Goal: Task Accomplishment & Management: Complete application form

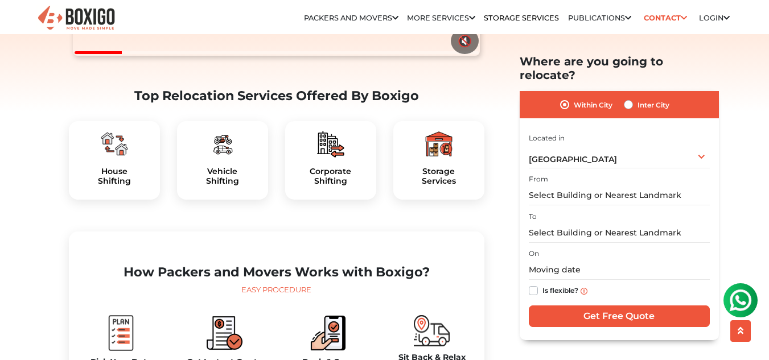
scroll to position [525, 0]
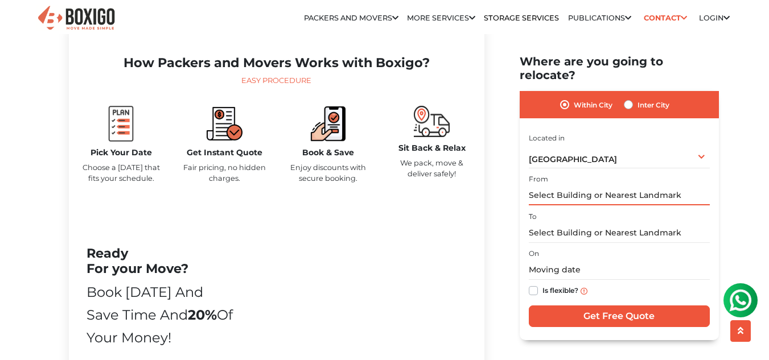
click at [597, 186] on input "text" at bounding box center [619, 196] width 181 height 20
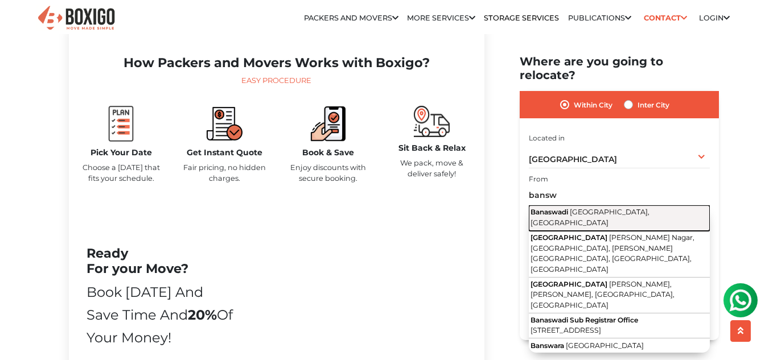
click at [583, 208] on span "Bengaluru, Karnataka" at bounding box center [590, 217] width 119 height 19
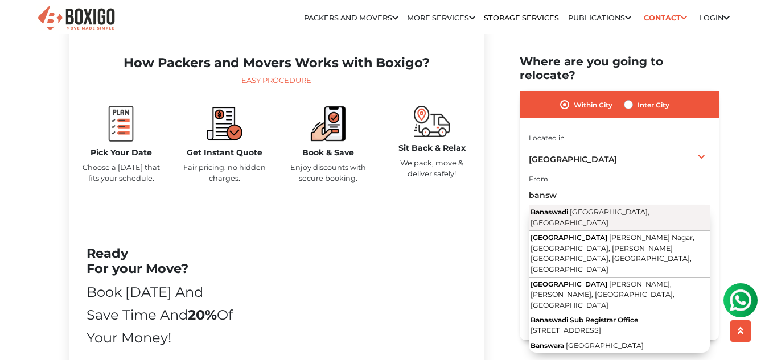
type input "Banaswadi, Bengaluru, Karnataka"
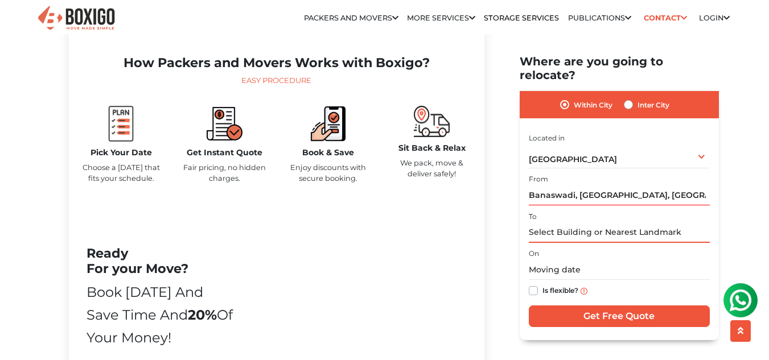
click at [577, 223] on input "text" at bounding box center [619, 233] width 181 height 20
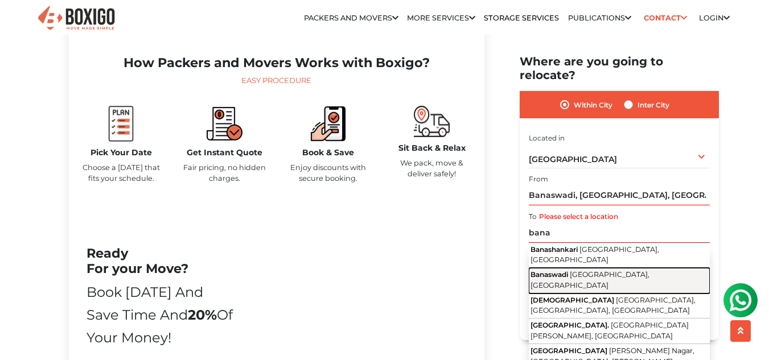
click at [585, 271] on span "Bengaluru, Karnataka" at bounding box center [590, 280] width 119 height 19
type input "Banaswadi, Bengaluru, Karnataka"
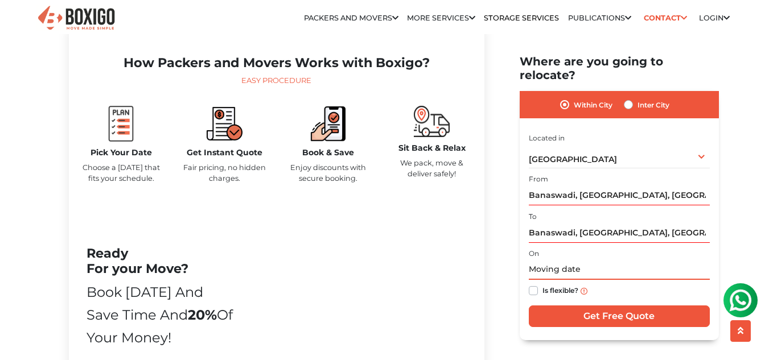
click at [567, 260] on input "text" at bounding box center [619, 270] width 181 height 20
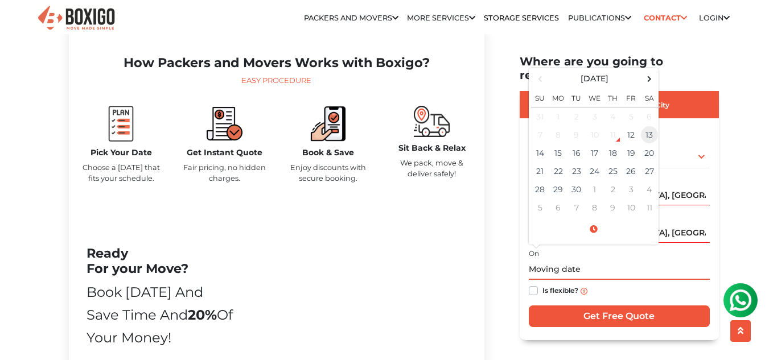
click at [652, 126] on td "13" at bounding box center [650, 135] width 18 height 18
type input "09/13/2025 12:00 AM"
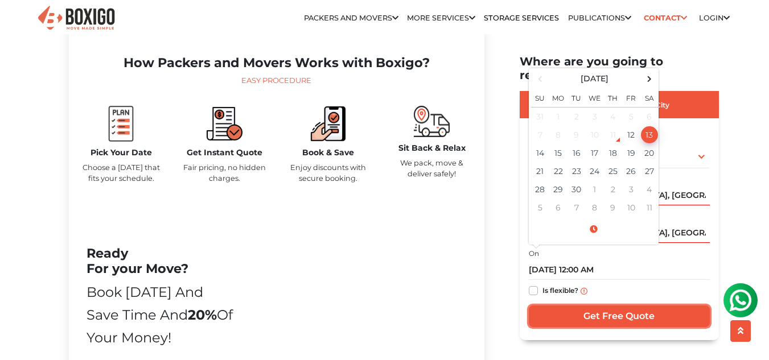
click at [579, 308] on input "Get Free Quote" at bounding box center [619, 317] width 181 height 22
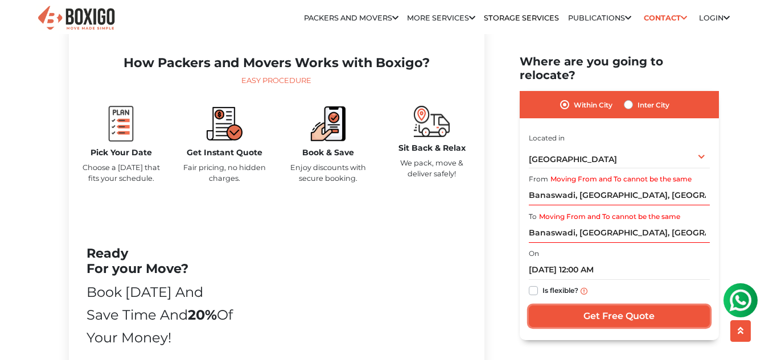
click at [597, 306] on input "Get Free Quote" at bounding box center [619, 317] width 181 height 22
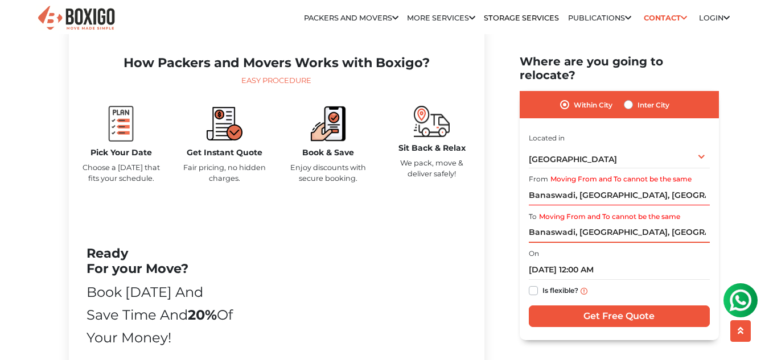
click at [677, 223] on input "Banaswadi, Bengaluru, Karnataka" at bounding box center [619, 233] width 181 height 20
type input "B"
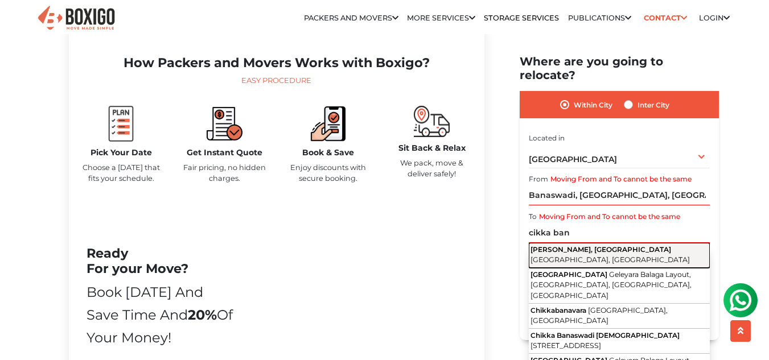
click at [658, 249] on button "Chikka Banaswadi, Banaswadi Bengaluru, Karnataka" at bounding box center [619, 255] width 181 height 25
type input "Chikka Banaswadi, Banaswadi, Bengaluru, Karnataka"
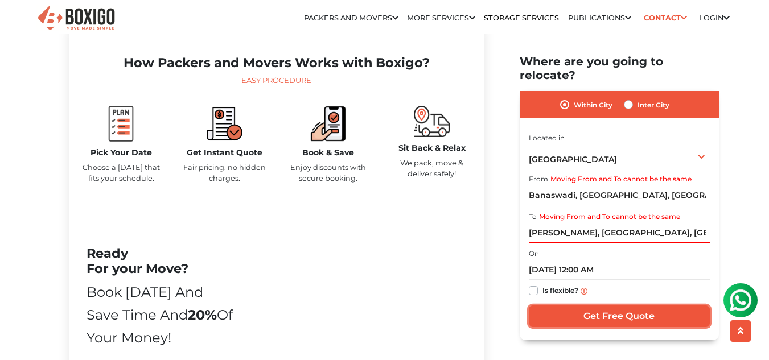
click at [647, 306] on input "Get Free Quote" at bounding box center [619, 317] width 181 height 22
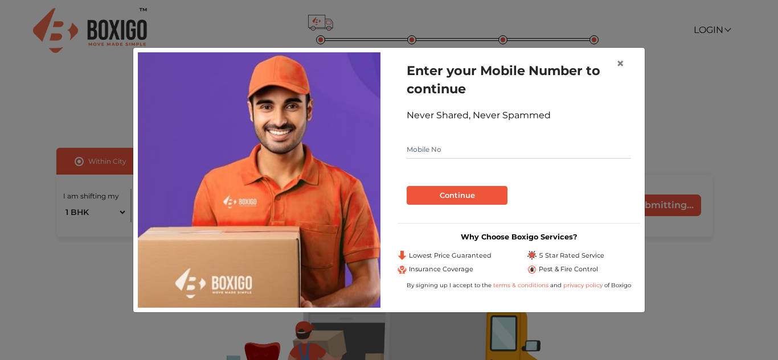
click at [564, 146] on input "text" at bounding box center [519, 150] width 224 height 18
type input "9113232509"
click at [487, 196] on button "Continue" at bounding box center [457, 195] width 101 height 19
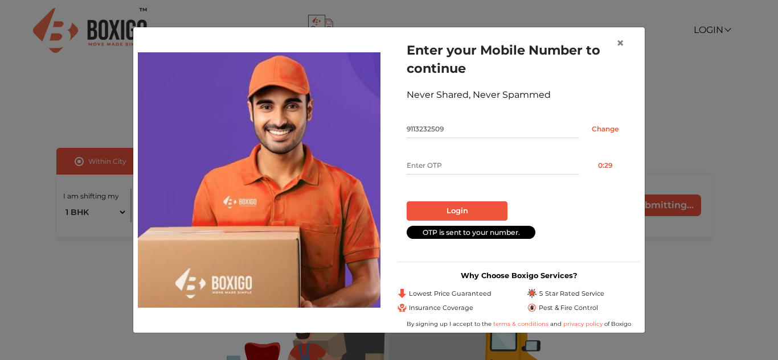
click at [487, 176] on form "Enter your Mobile Number to continue Never Shared, Never Spammed 9113232509 Cha…" at bounding box center [519, 140] width 224 height 198
click at [487, 166] on input "text" at bounding box center [493, 166] width 173 height 18
type input "4721"
click at [467, 210] on button "Login" at bounding box center [457, 211] width 101 height 19
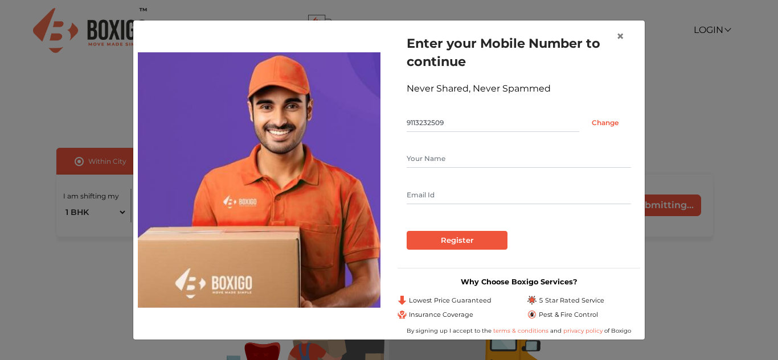
click at [477, 158] on input "text" at bounding box center [519, 159] width 224 height 18
type input "v"
type input "[PERSON_NAME]"
click at [462, 206] on form "Enter your Mobile Number to continue Never Shared, Never Spammed 9113232509 Cha…" at bounding box center [519, 142] width 224 height 216
click at [473, 198] on input "text" at bounding box center [519, 195] width 224 height 18
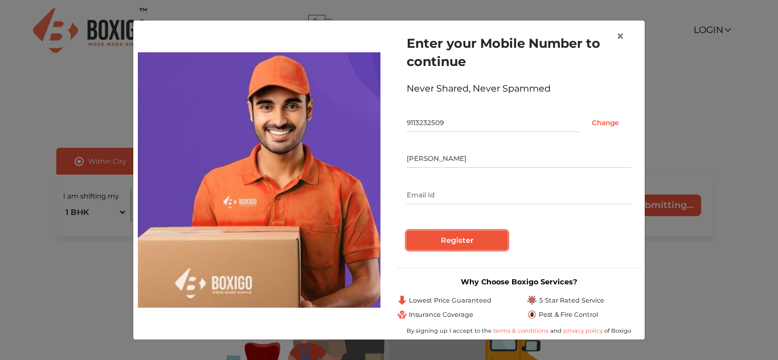
click at [469, 246] on input "Register" at bounding box center [457, 240] width 101 height 19
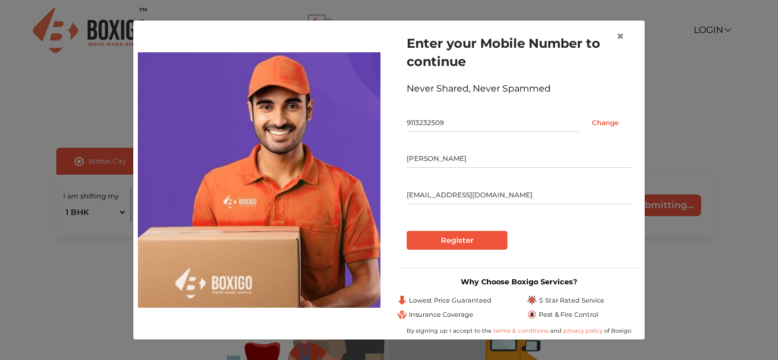
type input "[EMAIL_ADDRESS][DOMAIN_NAME]"
click at [480, 241] on input "Register" at bounding box center [457, 240] width 101 height 19
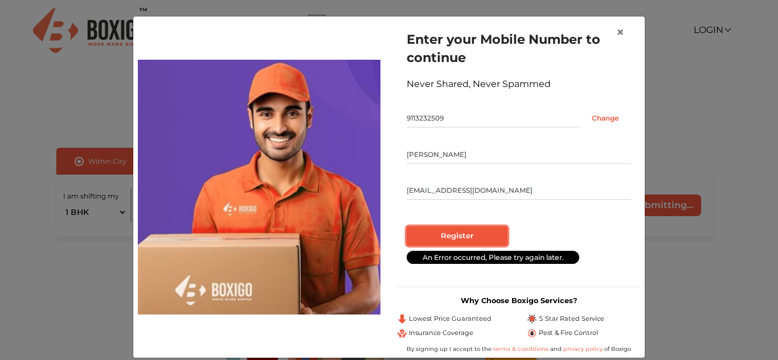
click at [487, 240] on input "Register" at bounding box center [457, 236] width 101 height 19
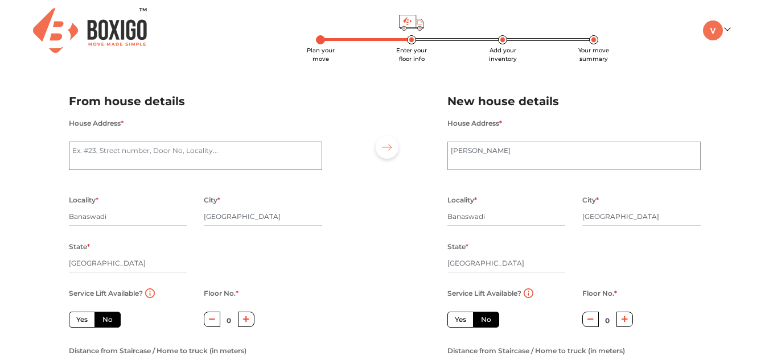
click at [194, 144] on textarea "House Address *" at bounding box center [195, 156] width 253 height 28
type textarea "cnconocnwc"
click at [546, 160] on textarea "[PERSON_NAME]" at bounding box center [574, 156] width 253 height 28
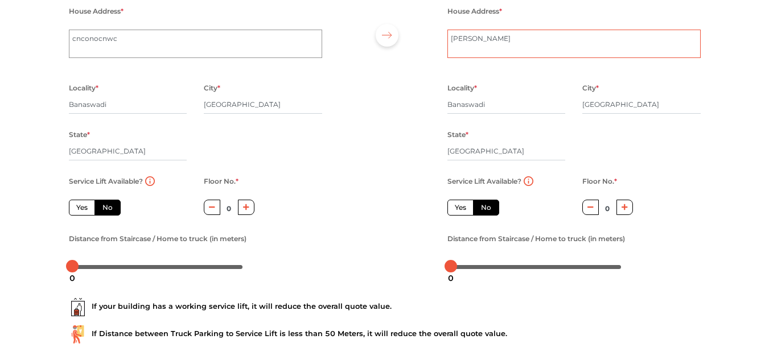
scroll to position [117, 0]
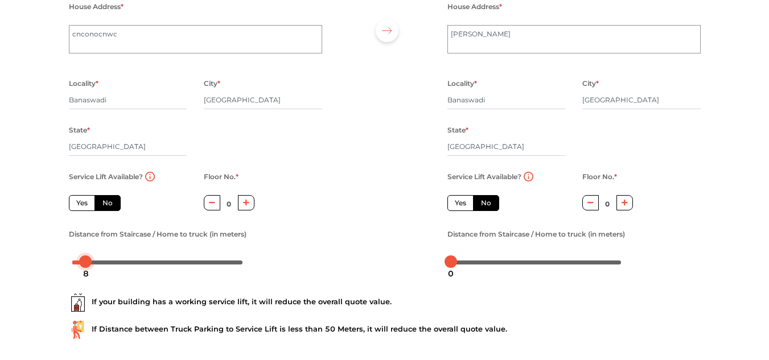
drag, startPoint x: 73, startPoint y: 260, endPoint x: 87, endPoint y: 260, distance: 13.7
click at [87, 260] on div at bounding box center [85, 262] width 13 height 13
click at [624, 202] on icon "button" at bounding box center [625, 202] width 6 height 7
type input "1"
click at [461, 261] on div at bounding box center [536, 262] width 171 height 7
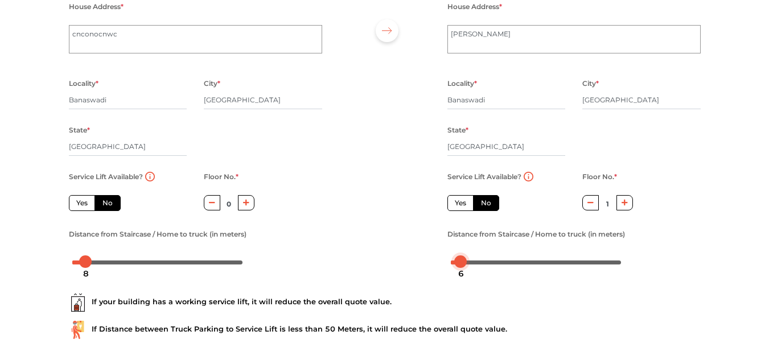
scroll to position [177, 0]
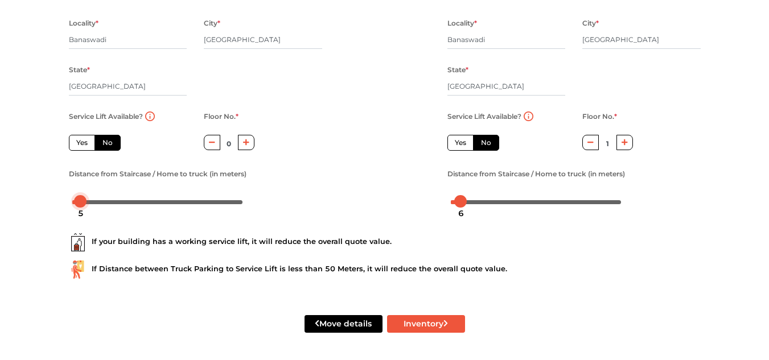
drag, startPoint x: 81, startPoint y: 200, endPoint x: 76, endPoint y: 202, distance: 6.1
click at [76, 202] on div at bounding box center [80, 201] width 13 height 13
click at [458, 183] on body "Plan your move Enter your floor info Add your inventory Your move summary My Mo…" at bounding box center [384, 3] width 769 height 360
click at [439, 322] on button "Inventory" at bounding box center [426, 325] width 78 height 18
radio input "true"
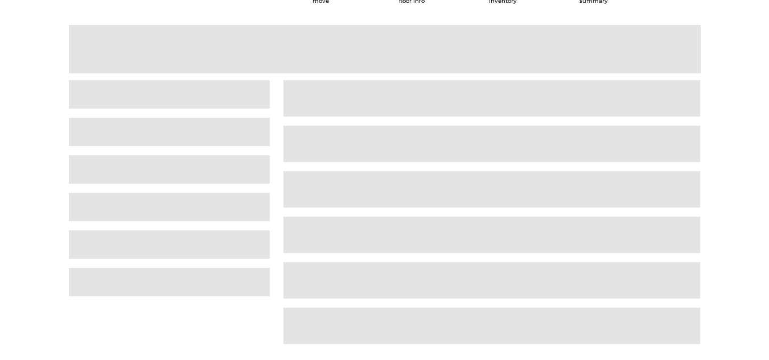
scroll to position [29, 0]
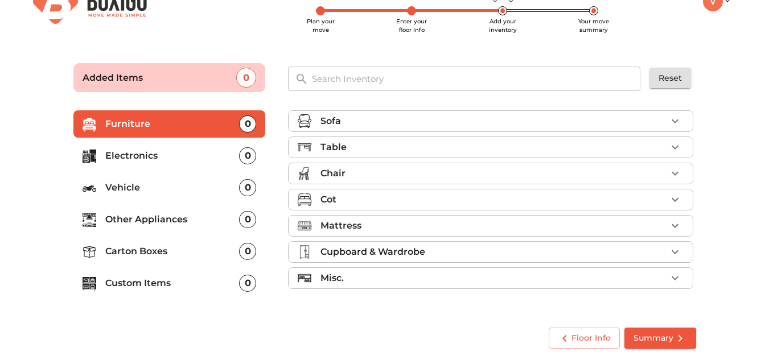
click at [556, 118] on div "Sofa" at bounding box center [494, 121] width 346 height 14
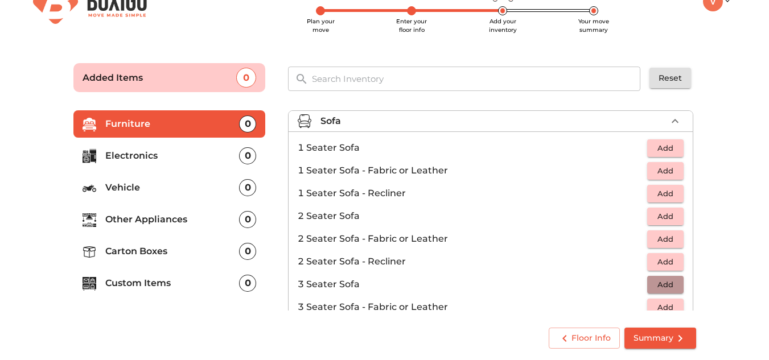
click at [670, 289] on span "Add" at bounding box center [665, 284] width 25 height 13
click at [663, 219] on span "Add" at bounding box center [665, 216] width 25 height 13
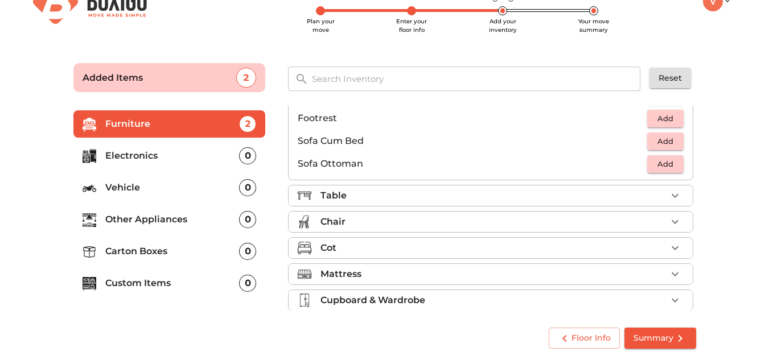
scroll to position [306, 0]
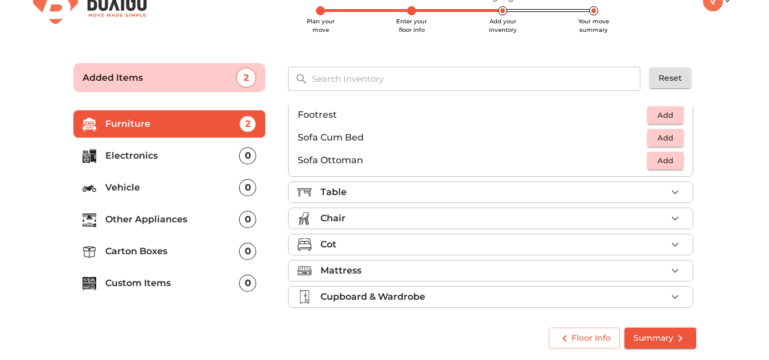
click at [657, 194] on div "Table" at bounding box center [494, 193] width 346 height 14
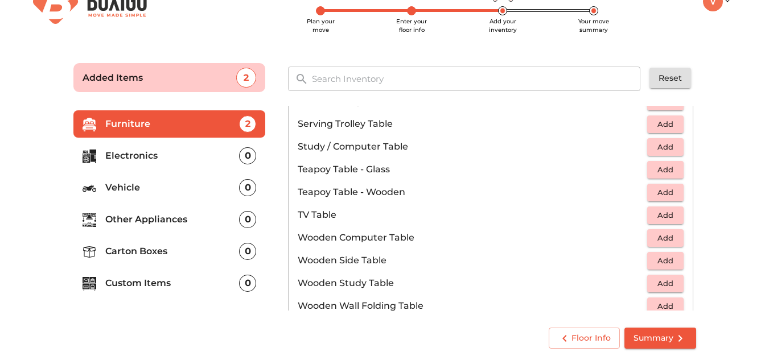
scroll to position [649, 0]
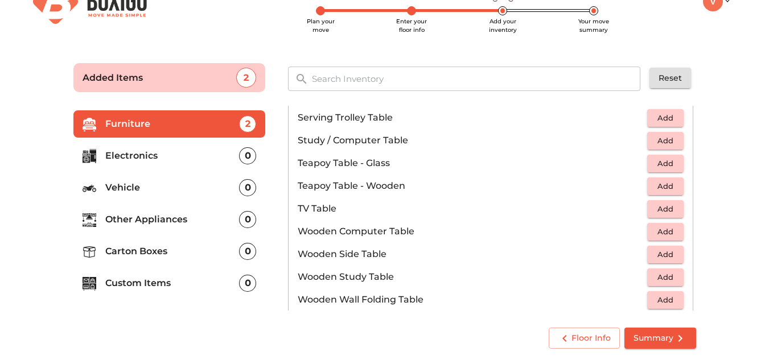
click at [654, 186] on span "Add" at bounding box center [665, 186] width 25 height 13
click at [663, 215] on span "Add" at bounding box center [665, 209] width 25 height 13
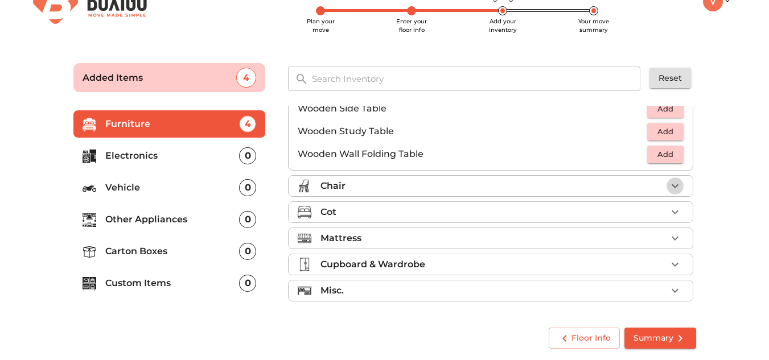
click at [669, 189] on icon "button" at bounding box center [676, 186] width 14 height 14
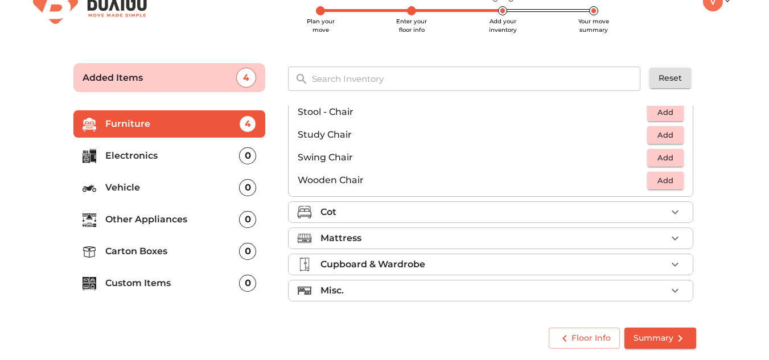
scroll to position [476, 0]
click at [663, 178] on span "Add" at bounding box center [665, 180] width 25 height 13
click at [676, 181] on icon "button" at bounding box center [676, 181] width 14 height 14
click at [674, 181] on icon "button" at bounding box center [676, 181] width 14 height 14
click at [671, 207] on icon "button" at bounding box center [676, 213] width 14 height 14
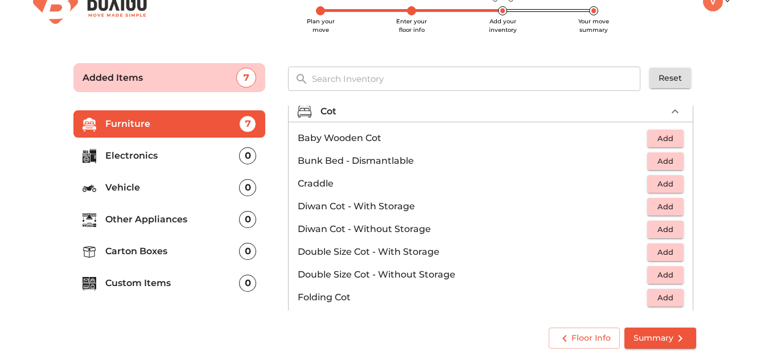
scroll to position [84, 0]
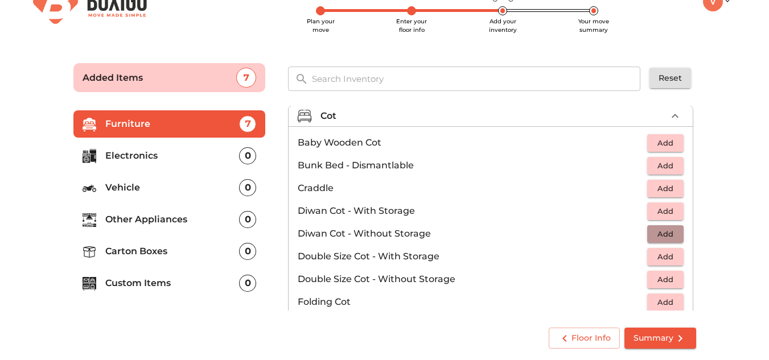
click at [665, 234] on span "Add" at bounding box center [665, 234] width 25 height 13
click at [637, 232] on icon "button" at bounding box center [641, 234] width 8 height 10
click at [665, 227] on button "Add" at bounding box center [666, 235] width 36 height 18
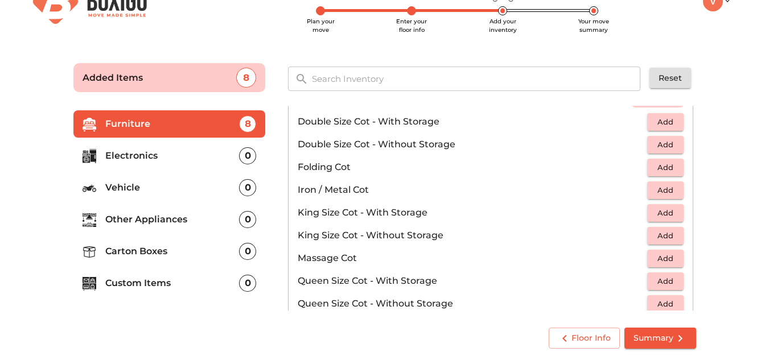
scroll to position [222, 0]
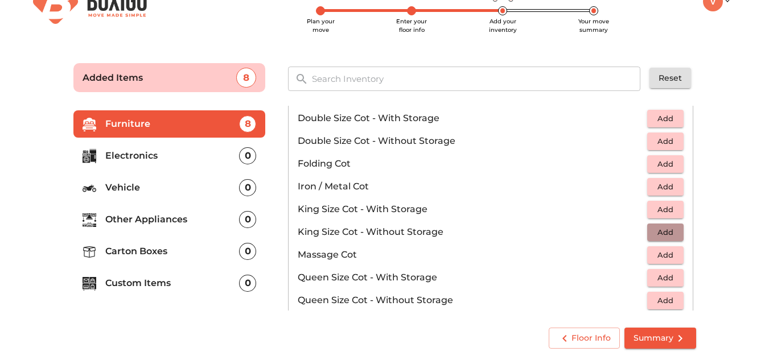
click at [673, 228] on span "Add" at bounding box center [665, 232] width 25 height 13
click at [658, 345] on span "Summary" at bounding box center [661, 338] width 54 height 14
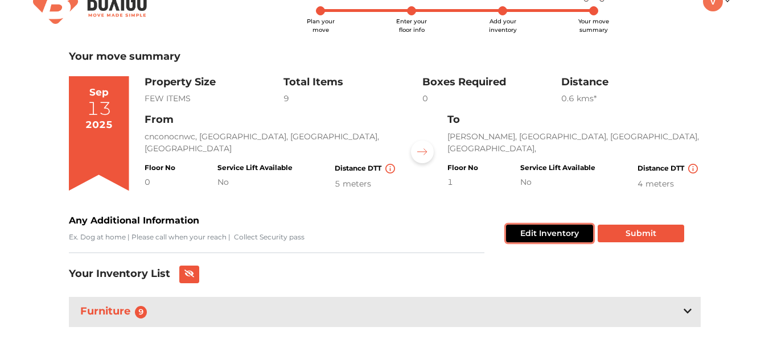
click at [533, 239] on button "Edit Inventory" at bounding box center [549, 234] width 87 height 18
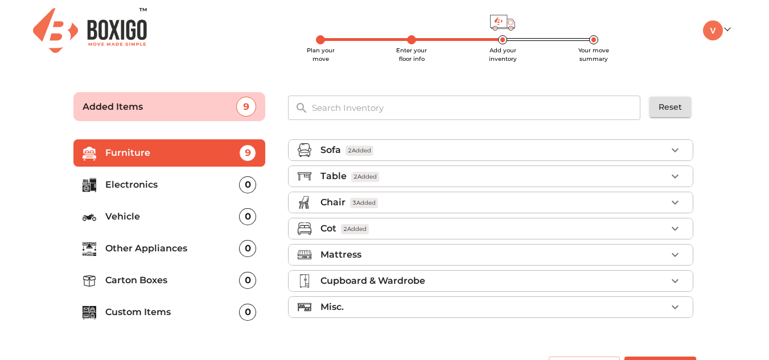
click at [599, 261] on div "Mattress" at bounding box center [494, 255] width 346 height 14
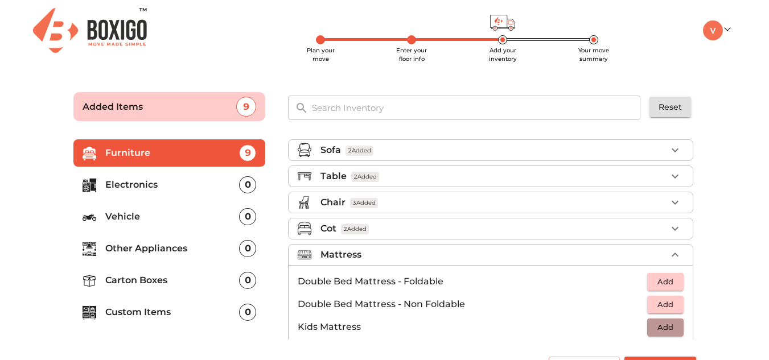
click at [667, 331] on span "Add" at bounding box center [665, 327] width 25 height 13
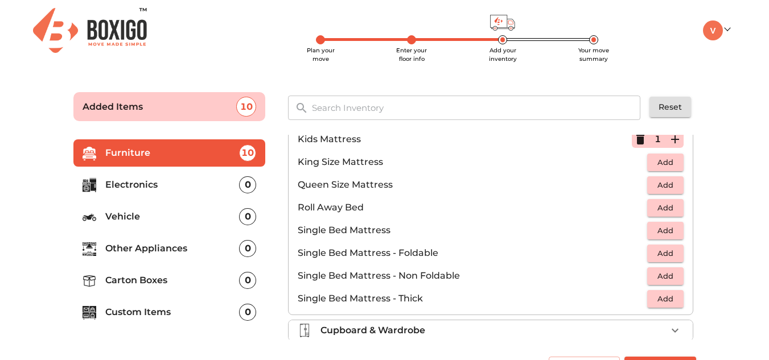
scroll to position [225, 0]
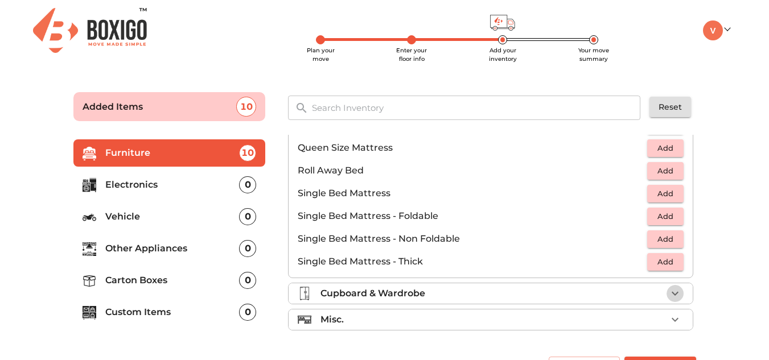
click at [669, 292] on icon "button" at bounding box center [676, 294] width 14 height 14
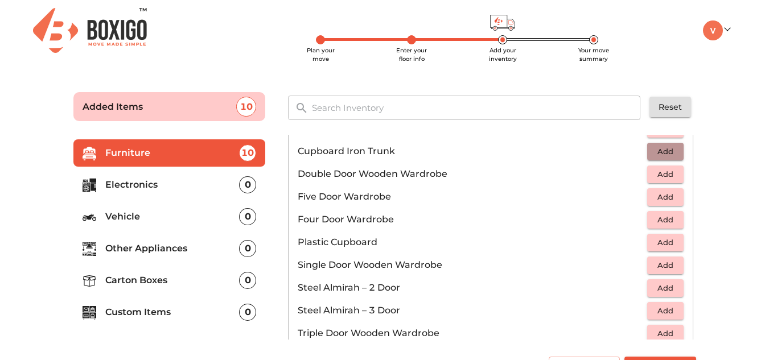
click at [648, 155] on button "Add" at bounding box center [666, 152] width 36 height 18
click at [659, 153] on div "1" at bounding box center [658, 151] width 52 height 17
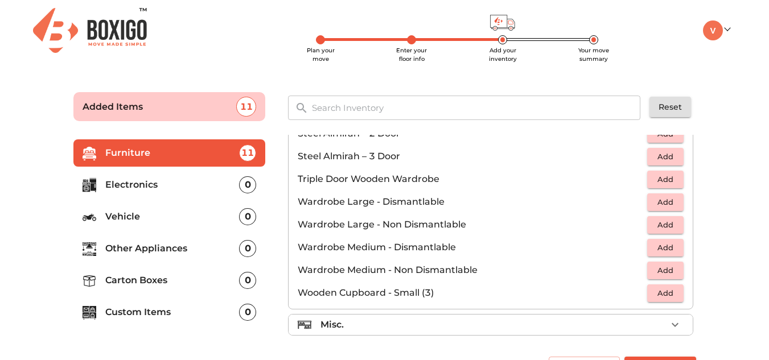
scroll to position [384, 0]
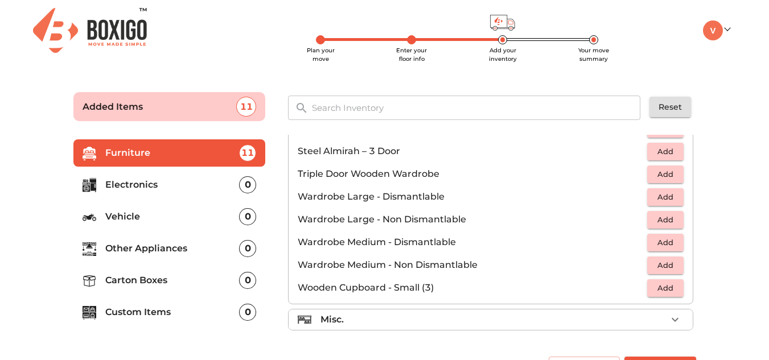
click at [657, 317] on div "Misc." at bounding box center [494, 320] width 346 height 14
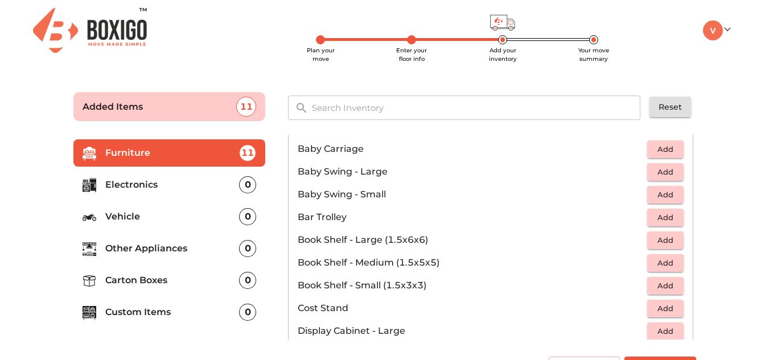
scroll to position [158, 0]
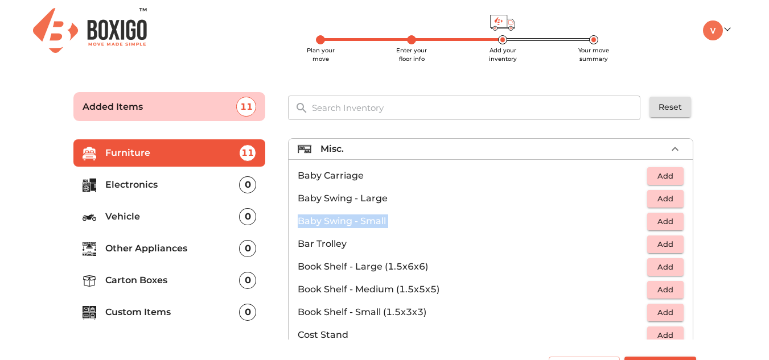
drag, startPoint x: 699, startPoint y: 192, endPoint x: 699, endPoint y: 212, distance: 20.5
click at [699, 212] on div "Sofa 2 Added Table 2 Added Chair 3 Added Cot 2 Added Mattress 1 Added Cupboard …" at bounding box center [492, 237] width 417 height 214
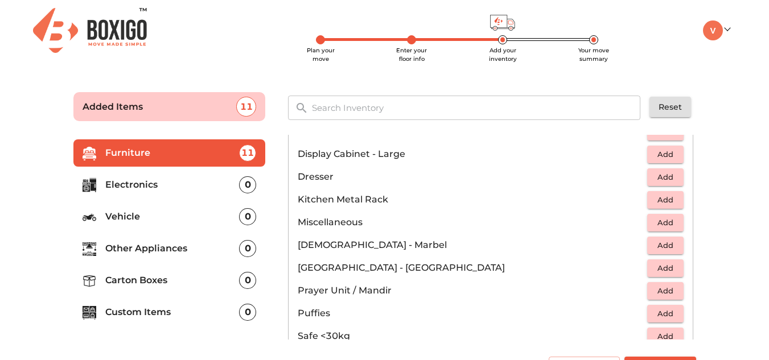
scroll to position [364, 0]
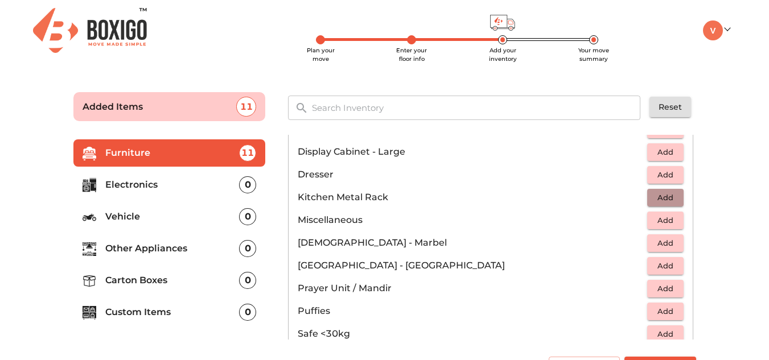
click at [669, 192] on span "Add" at bounding box center [665, 197] width 25 height 13
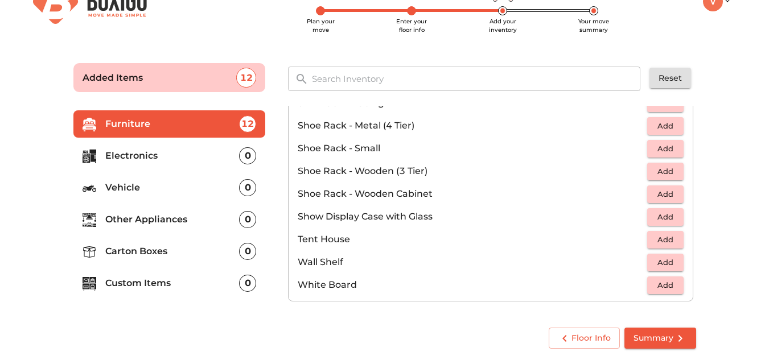
scroll to position [0, 0]
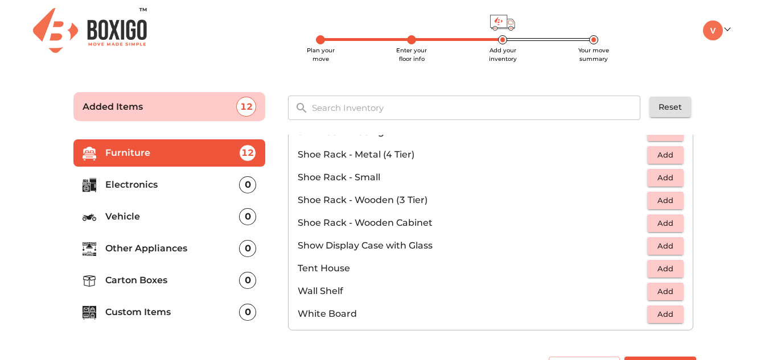
drag, startPoint x: 163, startPoint y: 180, endPoint x: 143, endPoint y: 185, distance: 20.6
click at [143, 185] on p "Electronics" at bounding box center [172, 185] width 134 height 14
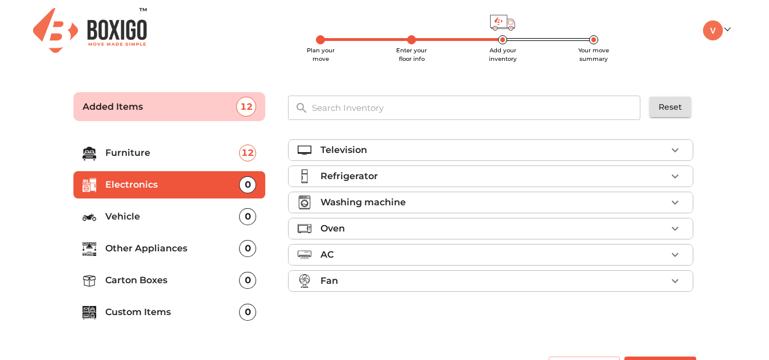
click at [387, 147] on div "Television" at bounding box center [494, 151] width 346 height 14
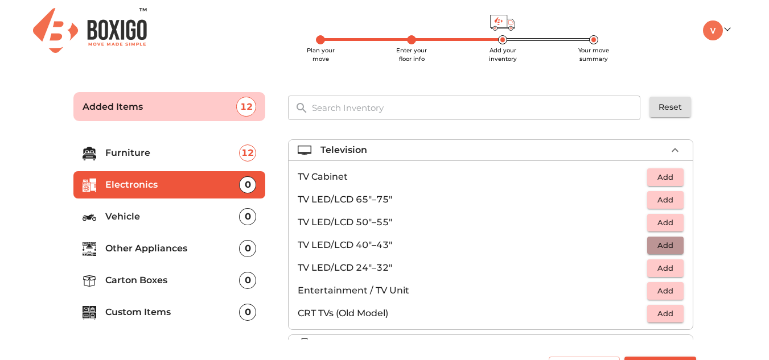
click at [657, 248] on span "Add" at bounding box center [665, 245] width 25 height 13
click at [675, 149] on icon "button" at bounding box center [676, 151] width 14 height 14
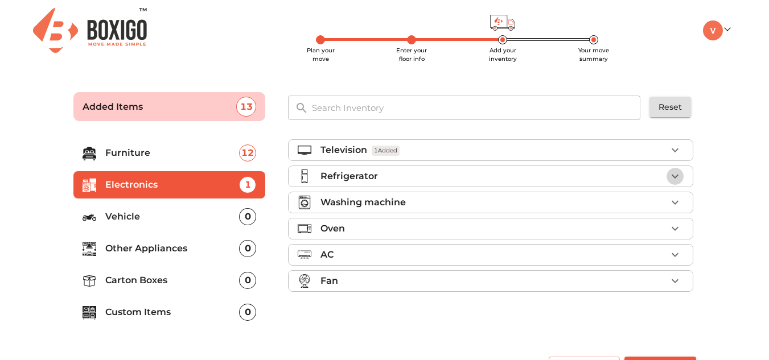
click at [674, 184] on button "button" at bounding box center [675, 176] width 17 height 17
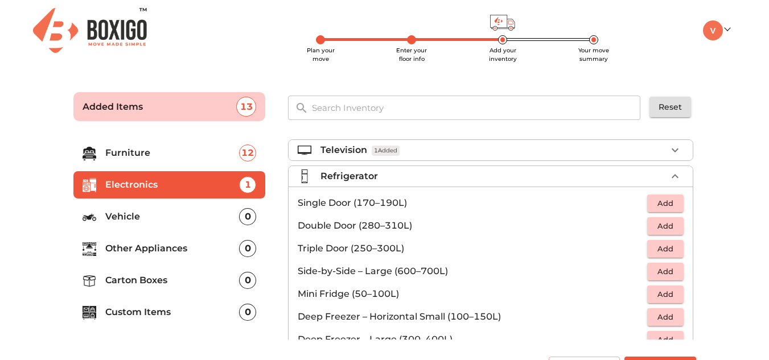
click at [656, 225] on span "Add" at bounding box center [665, 226] width 25 height 13
click at [672, 175] on icon "button" at bounding box center [676, 177] width 14 height 14
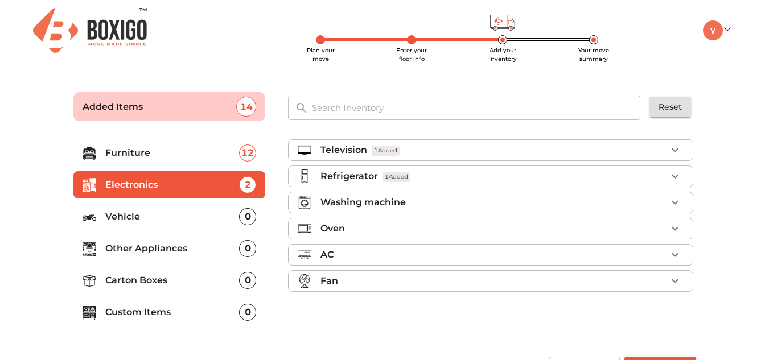
click at [662, 201] on div "Washing machine" at bounding box center [494, 203] width 346 height 14
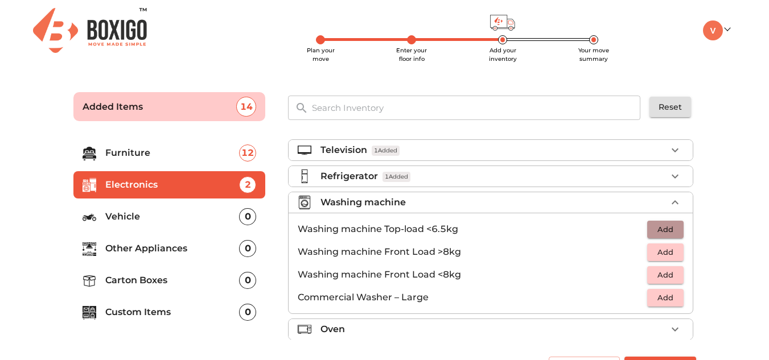
click at [662, 226] on span "Add" at bounding box center [665, 229] width 25 height 13
click at [669, 196] on icon "button" at bounding box center [676, 203] width 14 height 14
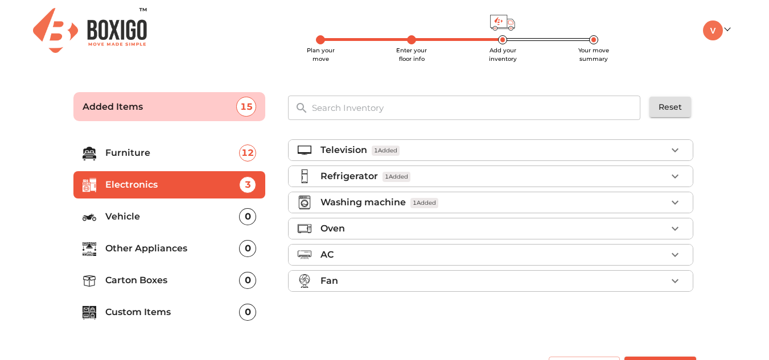
click at [662, 225] on div "Oven" at bounding box center [494, 229] width 346 height 14
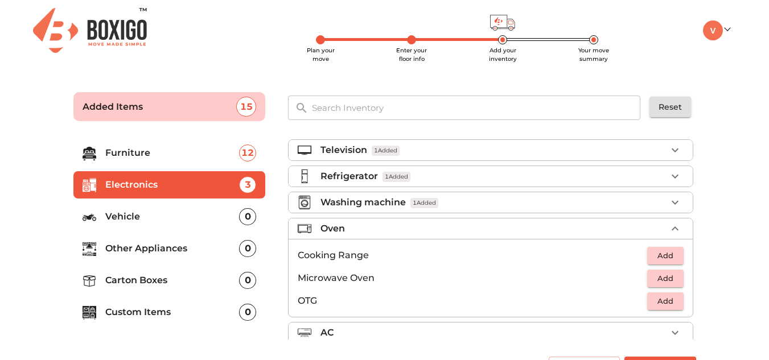
click at [673, 281] on button "Add" at bounding box center [666, 279] width 36 height 18
click at [637, 277] on icon "button" at bounding box center [641, 278] width 8 height 10
click at [654, 298] on span "Add" at bounding box center [665, 301] width 25 height 13
click at [673, 229] on icon "button" at bounding box center [676, 229] width 14 height 14
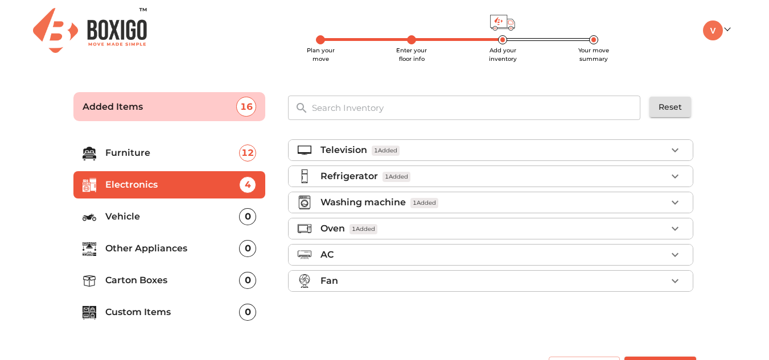
click at [666, 259] on div "AC" at bounding box center [494, 255] width 346 height 14
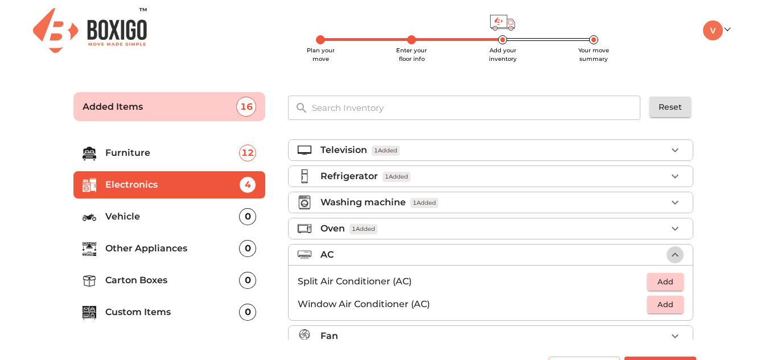
click at [672, 255] on icon "button" at bounding box center [675, 255] width 7 height 4
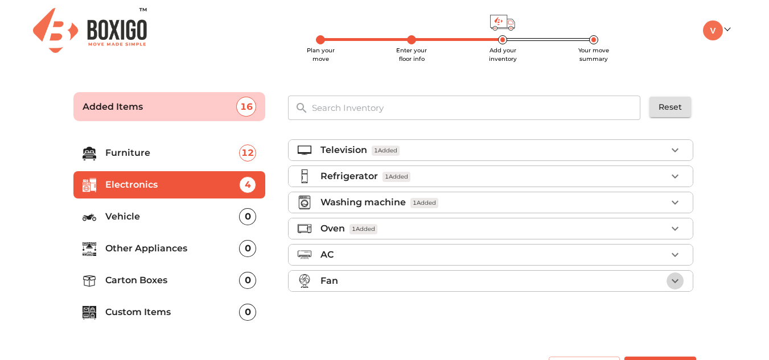
click at [670, 282] on icon "button" at bounding box center [676, 282] width 14 height 14
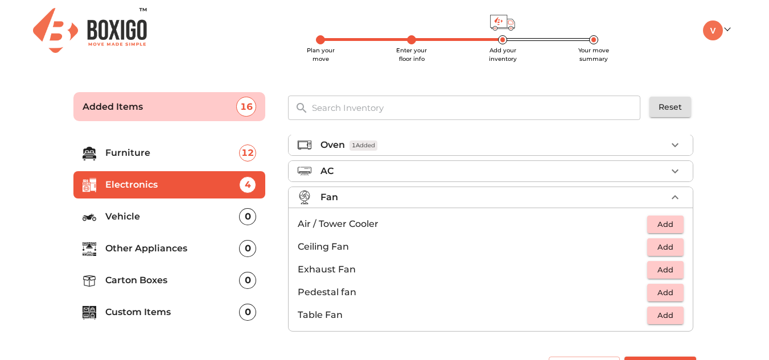
scroll to position [85, 0]
click at [669, 195] on icon "button" at bounding box center [676, 197] width 14 height 14
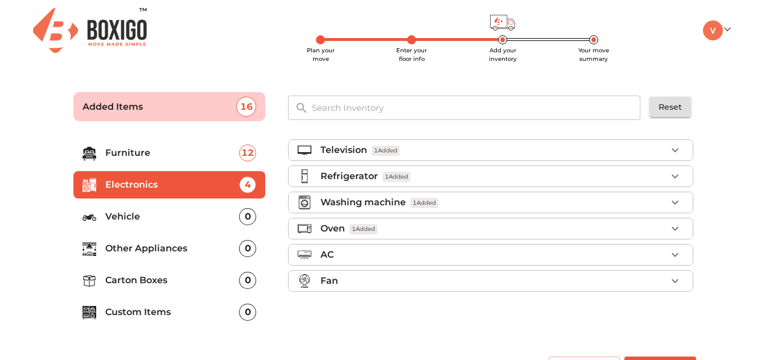
scroll to position [0, 0]
click at [179, 246] on p "Other Appliances" at bounding box center [172, 249] width 134 height 14
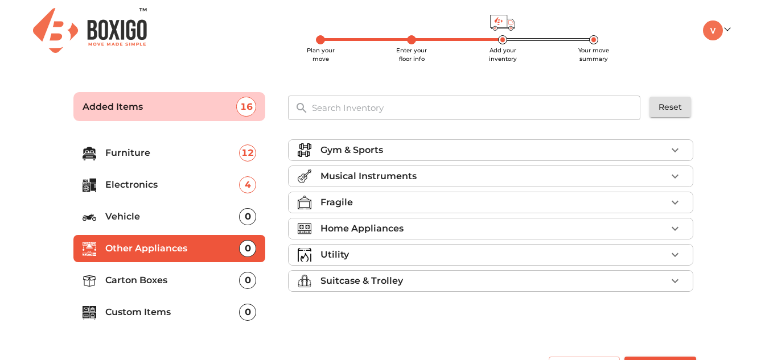
click at [414, 226] on div "Home Appliances" at bounding box center [494, 229] width 346 height 14
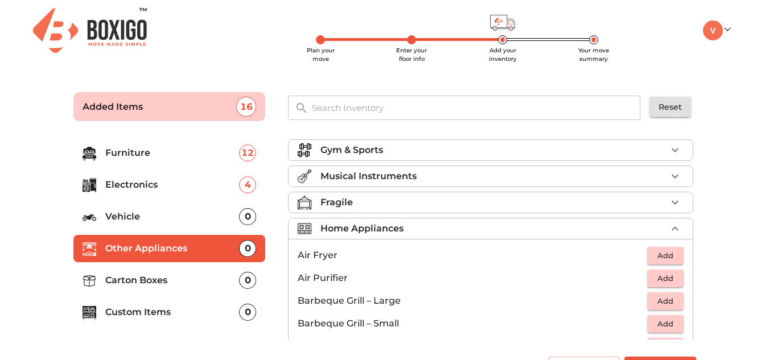
scroll to position [29, 0]
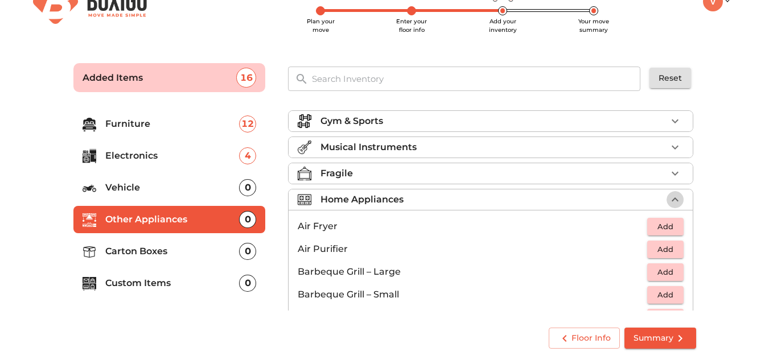
click at [669, 203] on icon "button" at bounding box center [676, 200] width 14 height 14
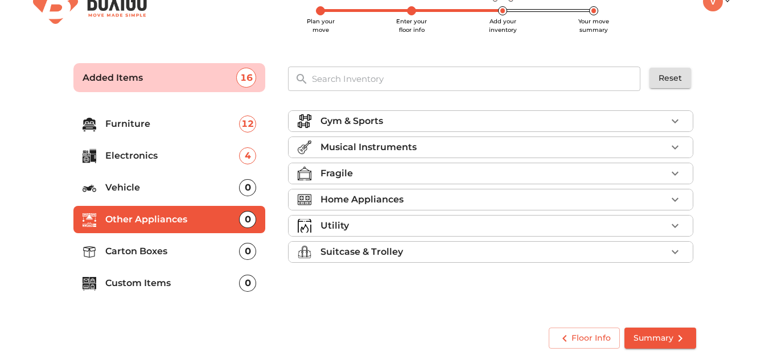
click at [667, 223] on div "Utility" at bounding box center [494, 226] width 346 height 14
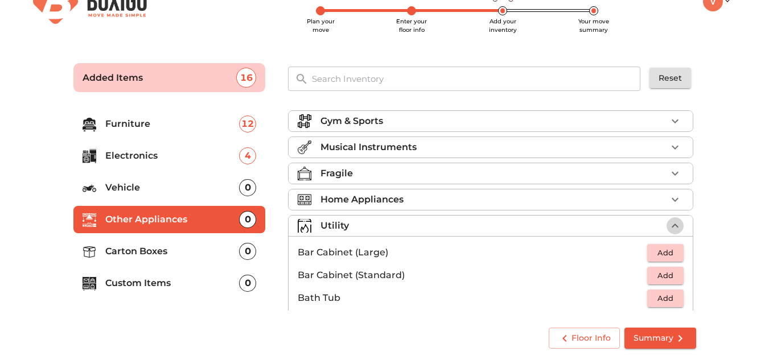
click at [669, 223] on icon "button" at bounding box center [676, 226] width 14 height 14
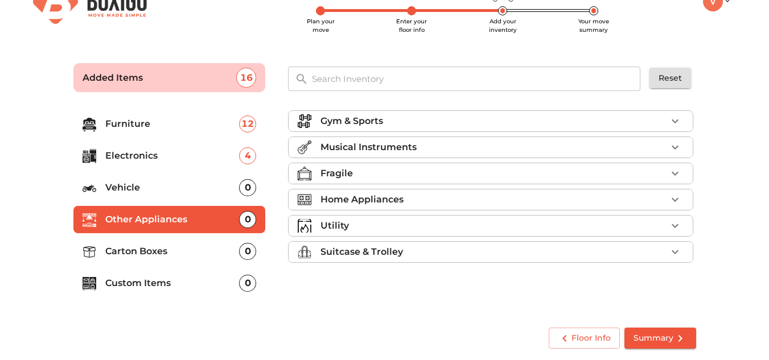
click at [658, 243] on li "Suitcase & Trolley" at bounding box center [491, 252] width 404 height 21
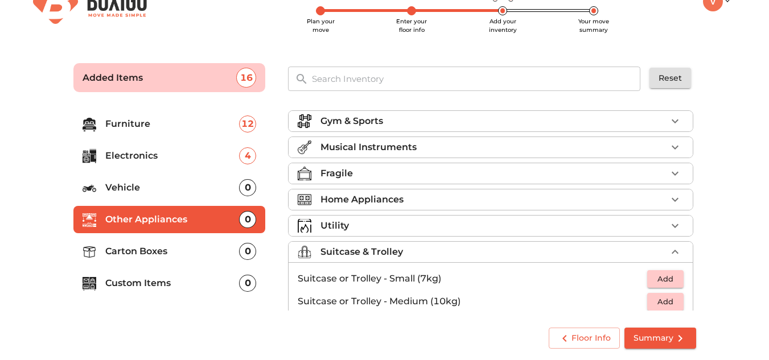
click at [660, 244] on li "Suitcase & Trolley" at bounding box center [491, 252] width 404 height 21
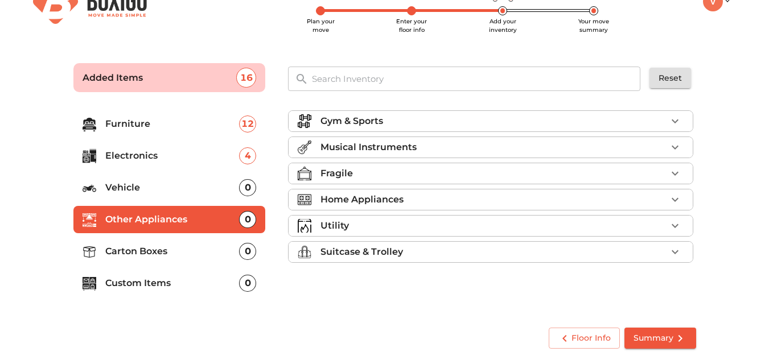
click at [630, 177] on div "Fragile" at bounding box center [494, 174] width 346 height 14
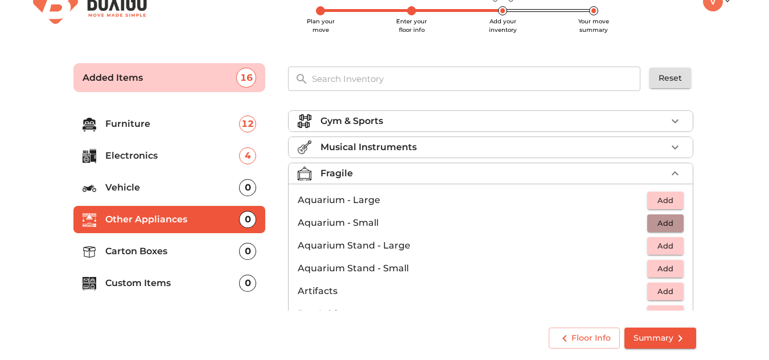
click at [675, 221] on button "Add" at bounding box center [666, 224] width 36 height 18
click at [667, 181] on button "button" at bounding box center [675, 173] width 17 height 17
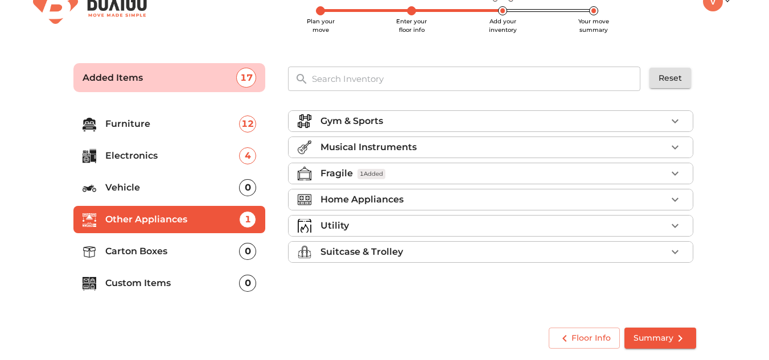
click at [217, 247] on p "Carton Boxes" at bounding box center [172, 252] width 134 height 14
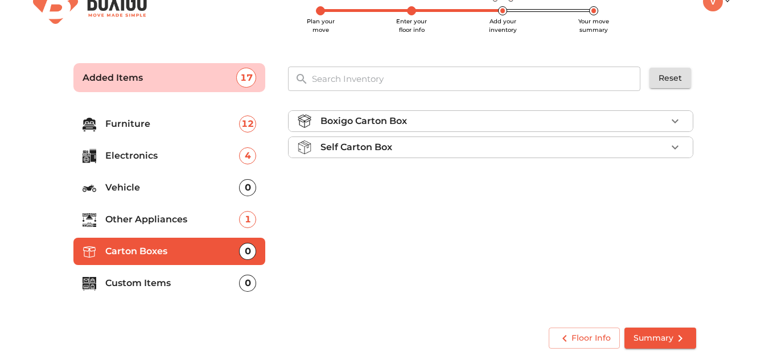
click at [376, 125] on p "Boxigo Carton Box" at bounding box center [364, 121] width 87 height 14
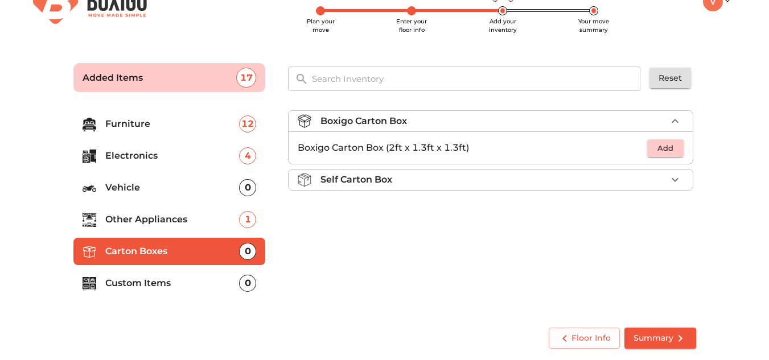
click at [376, 125] on p "Boxigo Carton Box" at bounding box center [364, 121] width 87 height 14
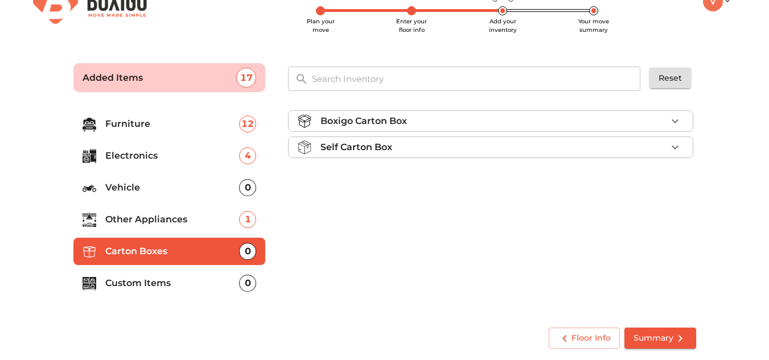
click at [376, 124] on p "Boxigo Carton Box" at bounding box center [364, 121] width 87 height 14
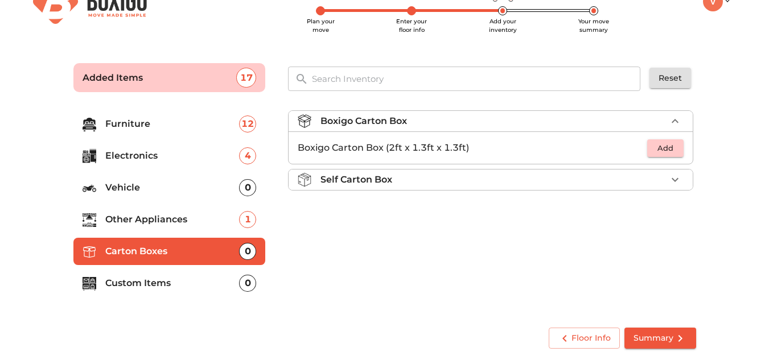
click at [142, 285] on p "Custom Items" at bounding box center [172, 284] width 134 height 14
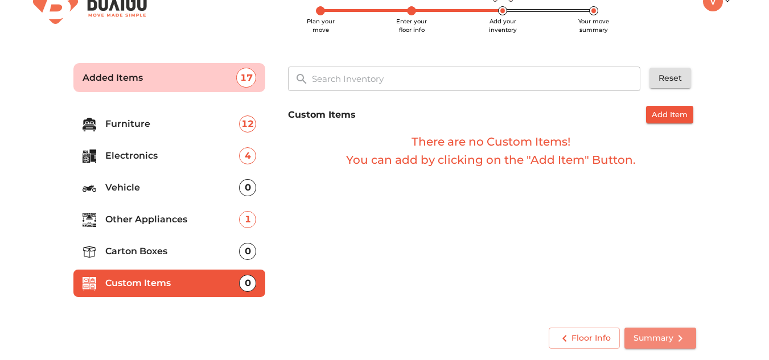
click at [670, 342] on span "Summary" at bounding box center [661, 338] width 54 height 14
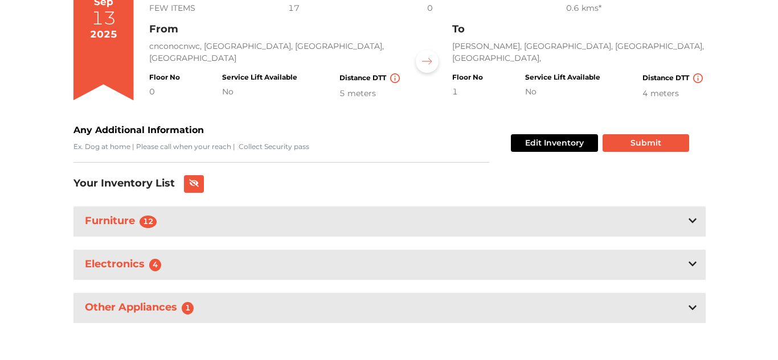
scroll to position [123, 0]
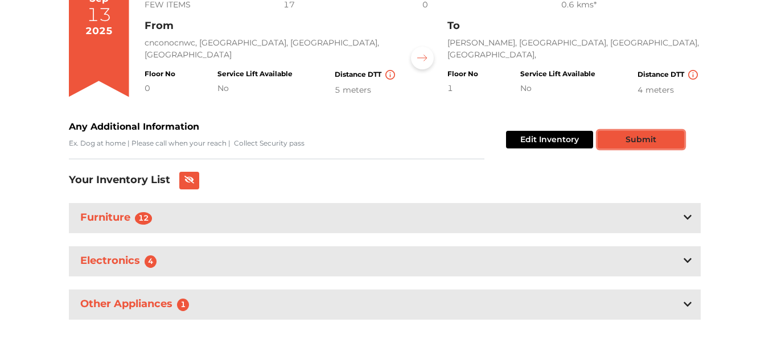
click at [674, 135] on button "Submit" at bounding box center [641, 140] width 87 height 18
